Goal: Register for event/course

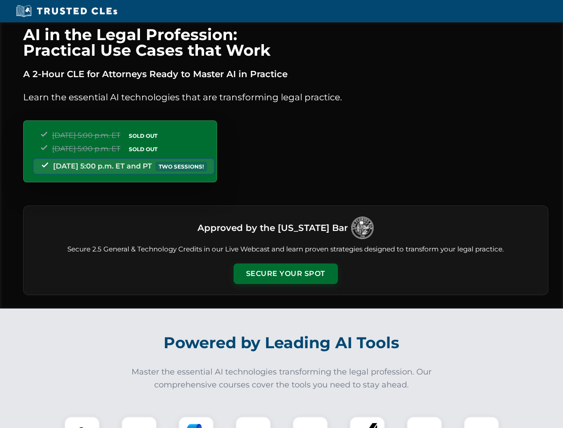
click at [285, 274] on button "Secure Your Spot" at bounding box center [286, 273] width 104 height 21
click at [82, 422] on img at bounding box center [82, 434] width 26 height 26
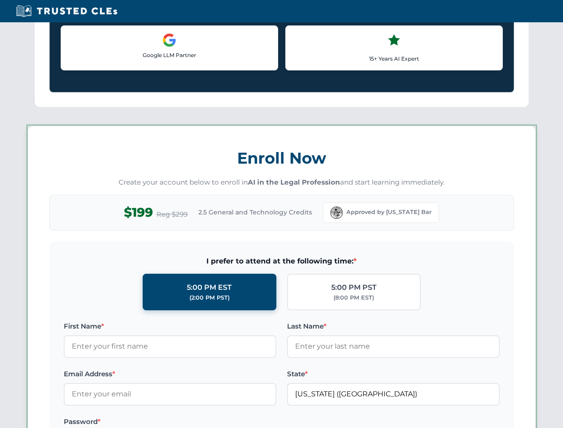
click at [196, 422] on label "Password *" at bounding box center [170, 421] width 213 height 11
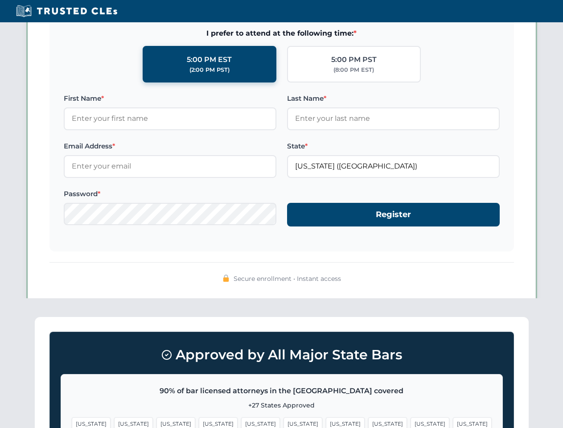
click at [411, 422] on span "[US_STATE]" at bounding box center [430, 423] width 39 height 13
